Goal: Task Accomplishment & Management: Manage account settings

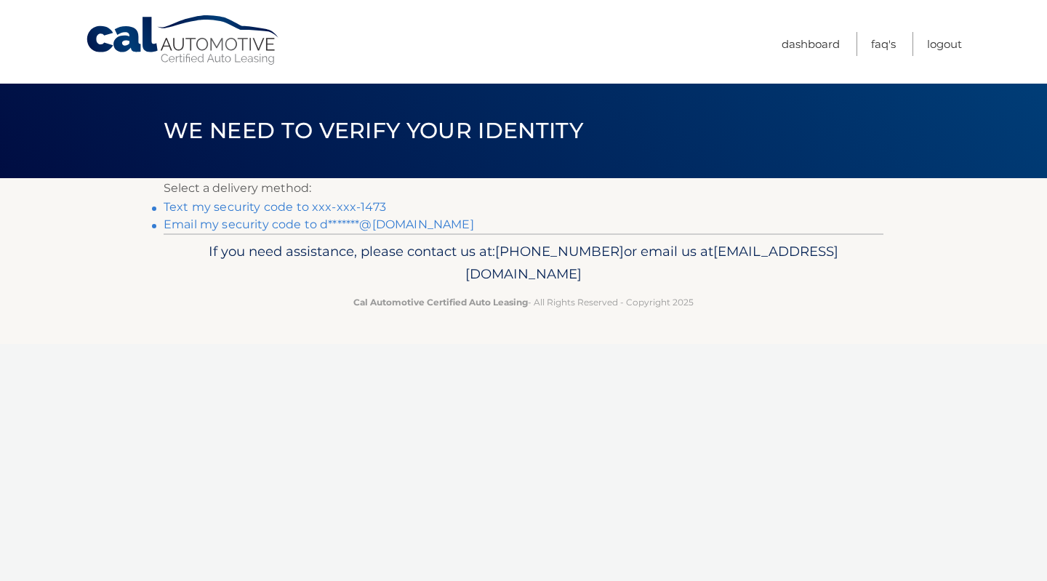
click at [326, 207] on link "Text my security code to xxx-xxx-1473" at bounding box center [275, 207] width 223 height 14
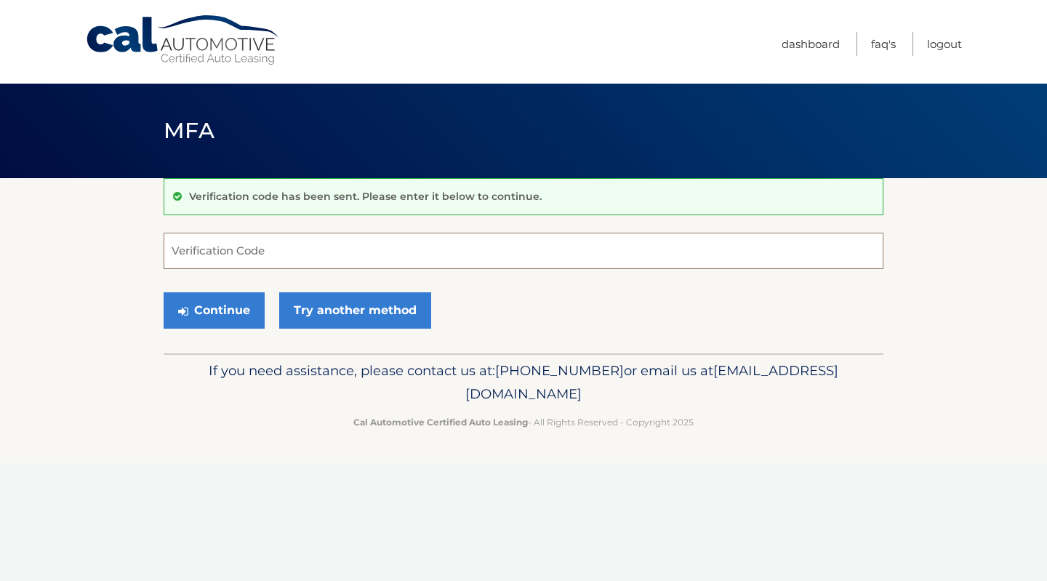
click at [334, 251] on input "Verification Code" at bounding box center [524, 251] width 720 height 36
type input "455634"
click at [204, 311] on button "Continue" at bounding box center [214, 310] width 101 height 36
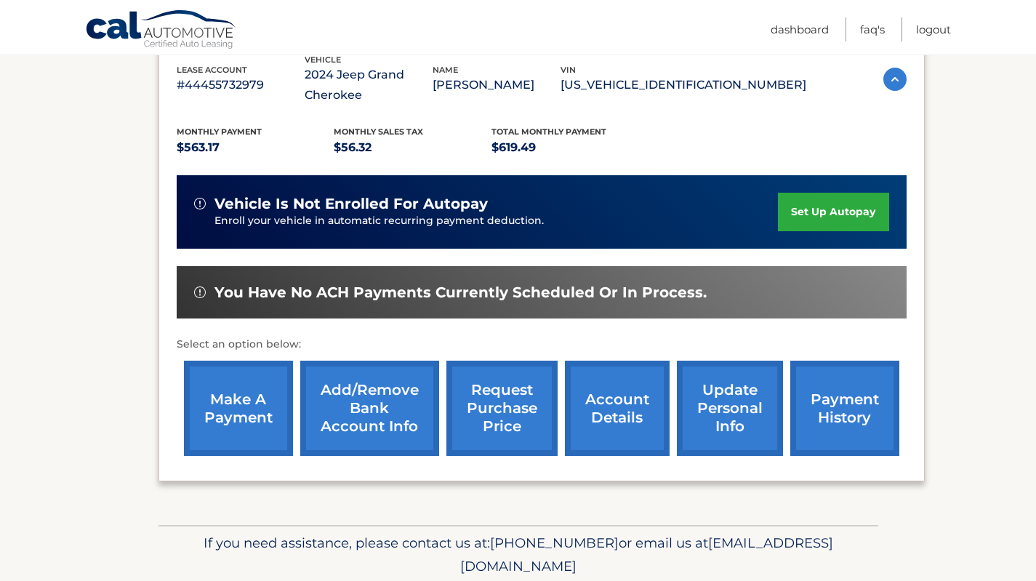
scroll to position [291, 0]
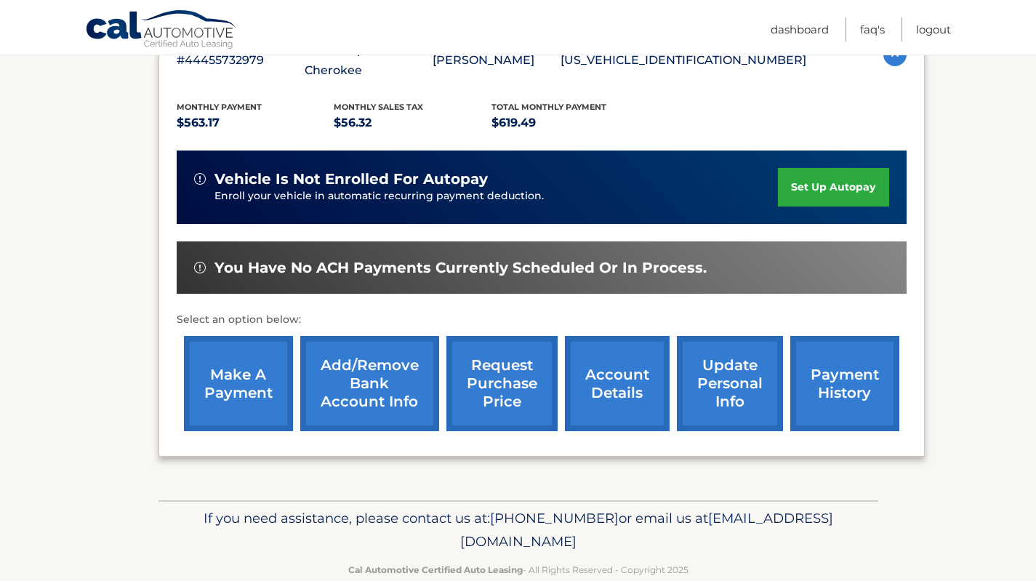
click at [634, 384] on link "account details" at bounding box center [617, 383] width 105 height 95
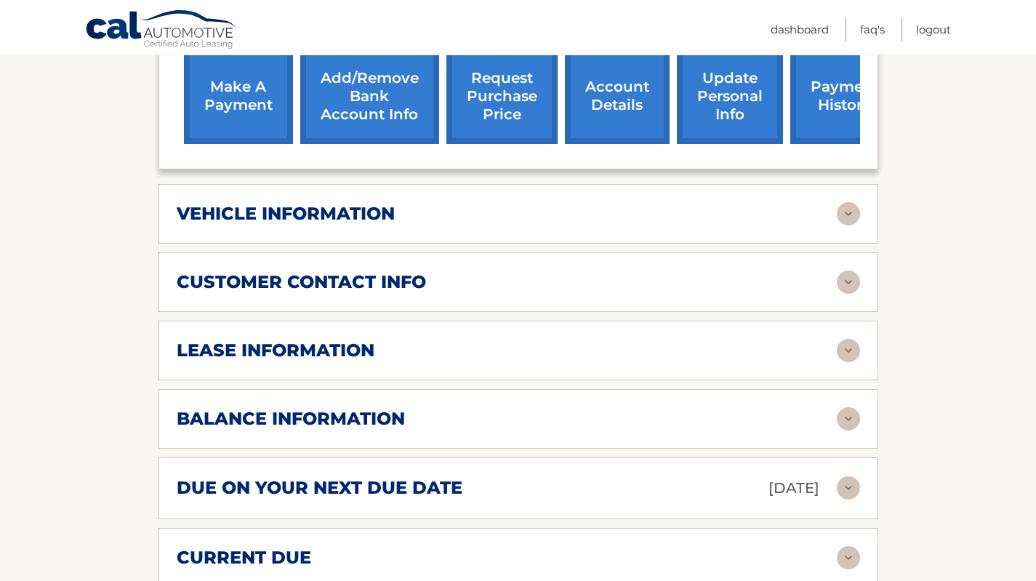
scroll to position [655, 0]
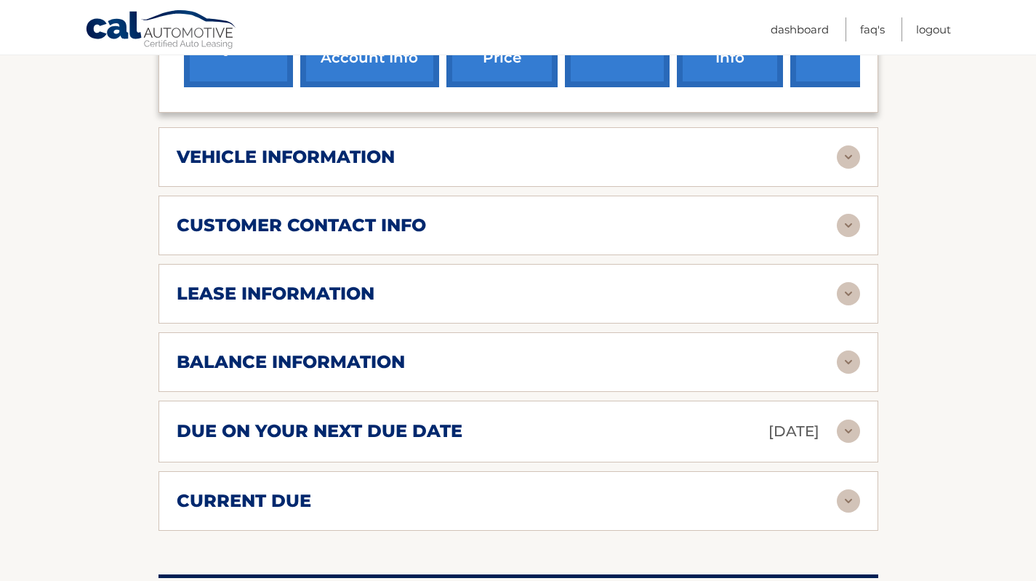
click at [348, 368] on h2 "balance information" at bounding box center [291, 362] width 228 height 22
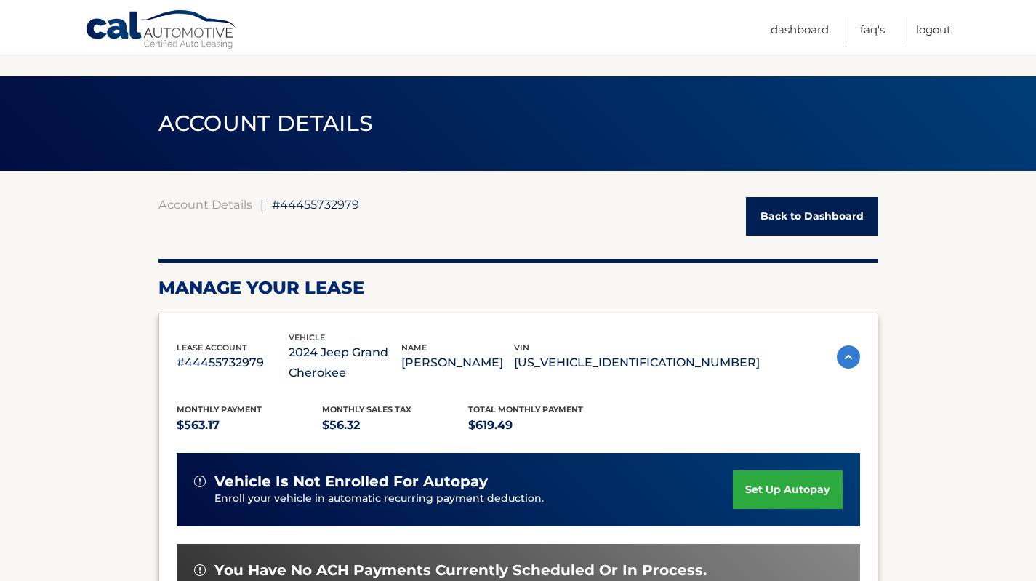
scroll to position [0, 0]
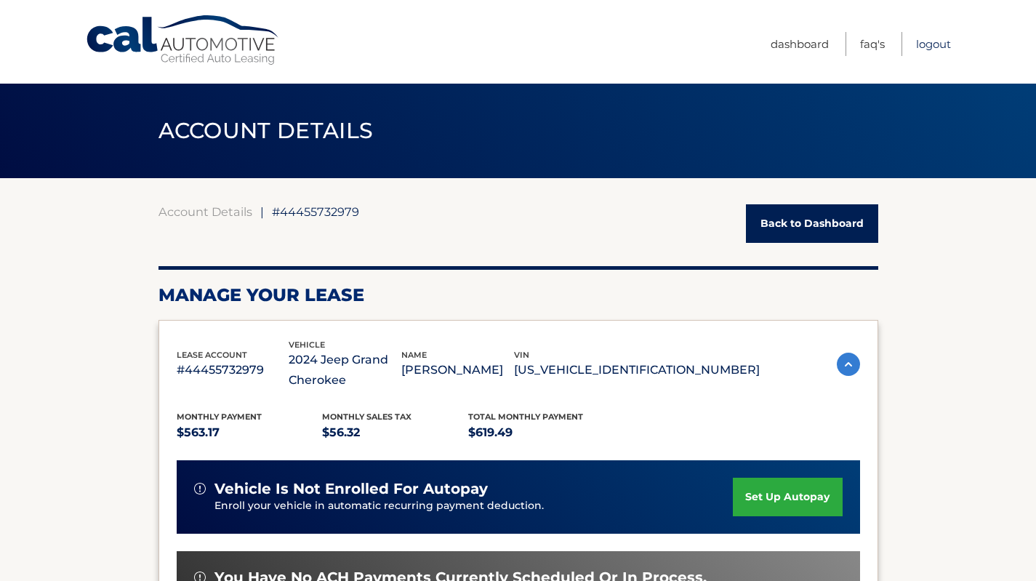
click at [940, 42] on link "Logout" at bounding box center [933, 44] width 35 height 24
